Goal: Transaction & Acquisition: Subscribe to service/newsletter

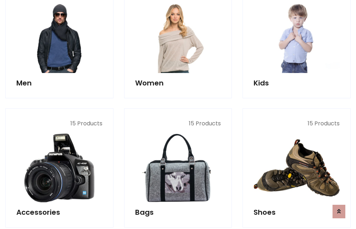
scroll to position [516, 0]
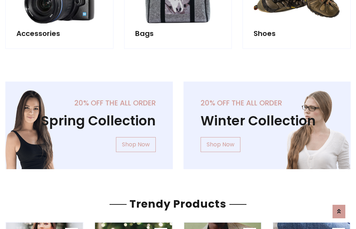
click at [178, 122] on div "20% off the all order Winter Collection Shop Now" at bounding box center [267, 130] width 178 height 99
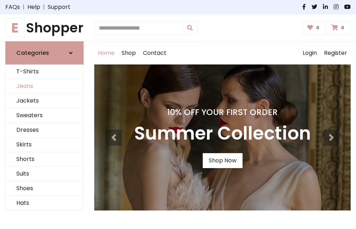
click at [44, 86] on link "Jeans" at bounding box center [45, 86] width 78 height 15
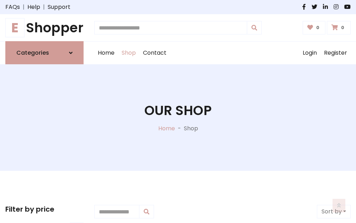
scroll to position [224, 0]
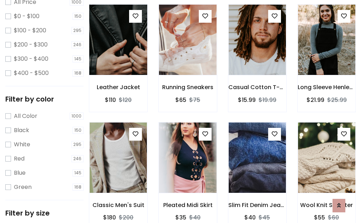
click at [118, 55] on img at bounding box center [118, 39] width 69 height 171
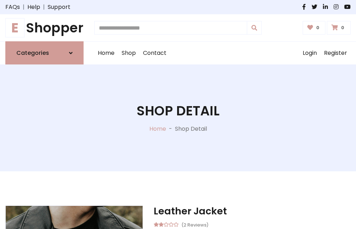
scroll to position [76, 0]
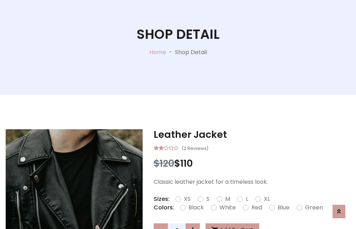
click at [256, 207] on label "Red" at bounding box center [256, 207] width 11 height 9
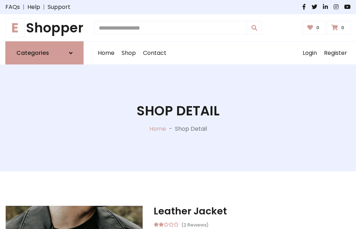
scroll to position [76, 0]
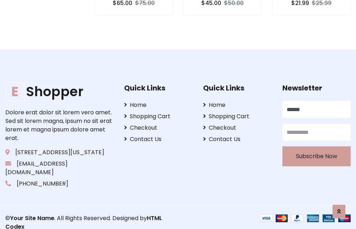
scroll to position [692, 0]
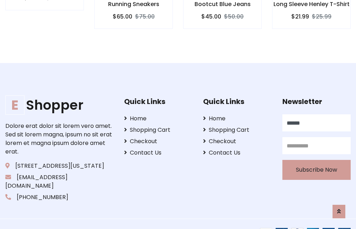
type input "******"
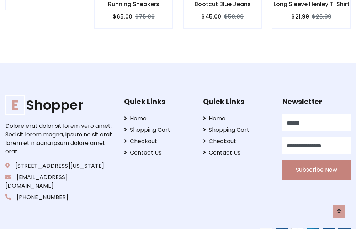
type input "**********"
click at [316, 161] on button "Subscribe Now" at bounding box center [316, 170] width 68 height 20
